Goal: Entertainment & Leisure: Consume media (video, audio)

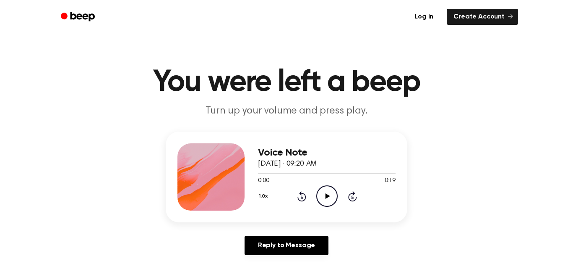
click at [334, 200] on icon "Play Audio" at bounding box center [327, 195] width 21 height 21
click at [330, 198] on icon "Pause Audio" at bounding box center [327, 195] width 21 height 21
click at [304, 197] on icon "Rewind 5 seconds" at bounding box center [301, 196] width 9 height 11
click at [323, 199] on icon "Play Audio" at bounding box center [327, 195] width 21 height 21
click at [302, 197] on icon at bounding box center [302, 196] width 2 height 3
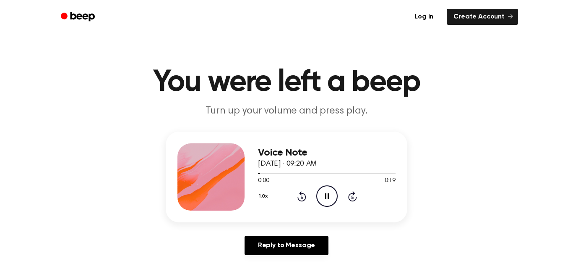
click at [302, 197] on icon at bounding box center [302, 196] width 2 height 3
click at [303, 198] on icon at bounding box center [302, 196] width 2 height 3
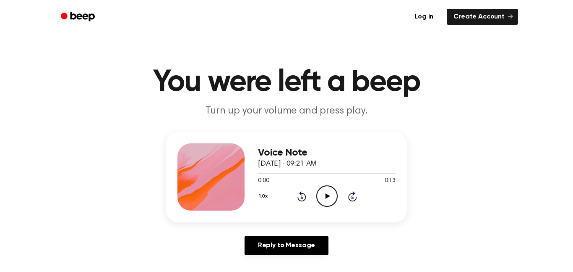
click at [329, 203] on icon "Play Audio" at bounding box center [327, 195] width 21 height 21
click at [327, 198] on icon "Play Audio" at bounding box center [327, 195] width 21 height 21
click at [323, 195] on icon "Play Audio" at bounding box center [327, 195] width 21 height 21
click at [333, 202] on icon "Play Audio" at bounding box center [327, 195] width 21 height 21
click at [327, 201] on icon "Play Audio" at bounding box center [327, 195] width 21 height 21
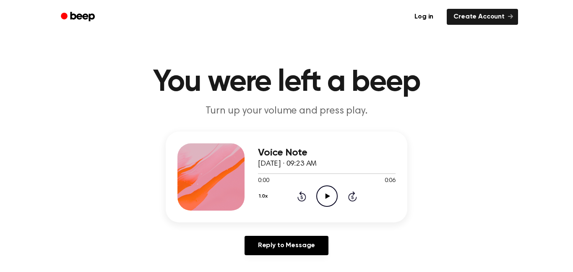
click at [330, 206] on circle at bounding box center [327, 196] width 21 height 21
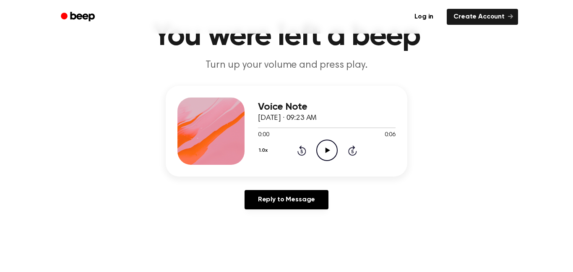
scroll to position [76, 0]
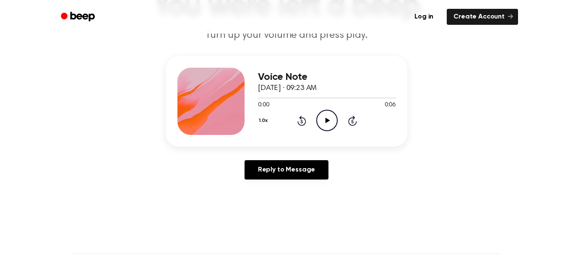
click at [332, 122] on icon "Play Audio" at bounding box center [327, 120] width 21 height 21
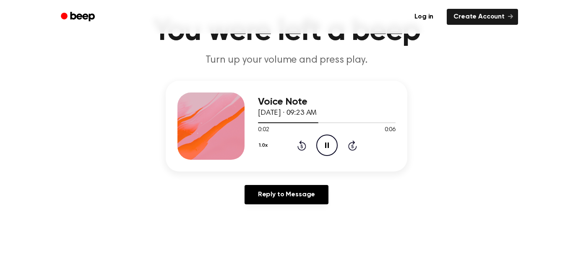
scroll to position [31, 0]
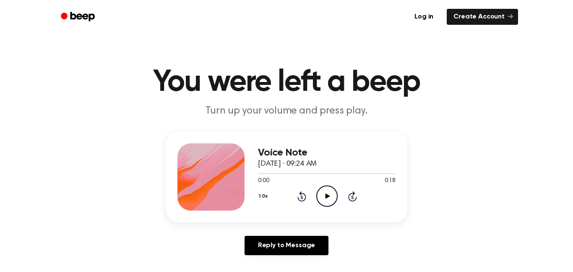
click at [326, 205] on icon "Play Audio" at bounding box center [327, 195] width 21 height 21
click at [328, 192] on icon "Pause Audio" at bounding box center [327, 195] width 21 height 21
click at [302, 197] on icon at bounding box center [302, 196] width 2 height 3
click at [303, 195] on icon "Rewind 5 seconds" at bounding box center [301, 196] width 9 height 11
click at [302, 196] on icon at bounding box center [302, 196] width 2 height 3
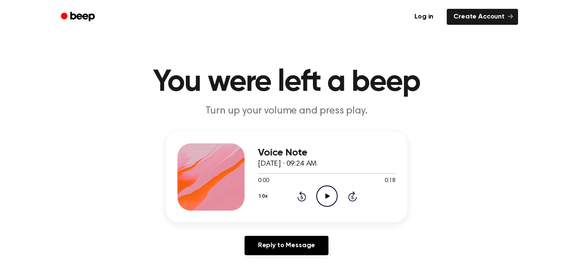
click at [327, 200] on icon "Play Audio" at bounding box center [327, 195] width 21 height 21
